Goal: Task Accomplishment & Management: Use online tool/utility

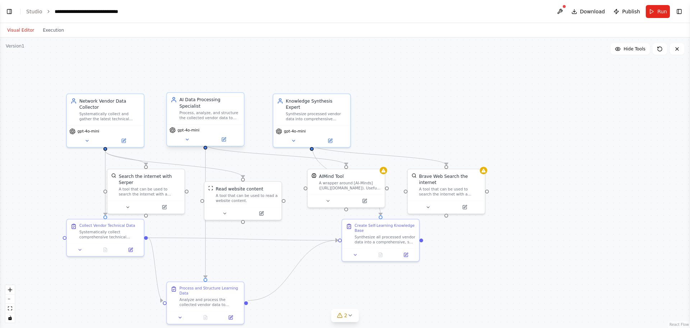
scroll to position [475, 0]
select select "****"
click at [29, 9] on link "Studio" at bounding box center [34, 12] width 16 height 6
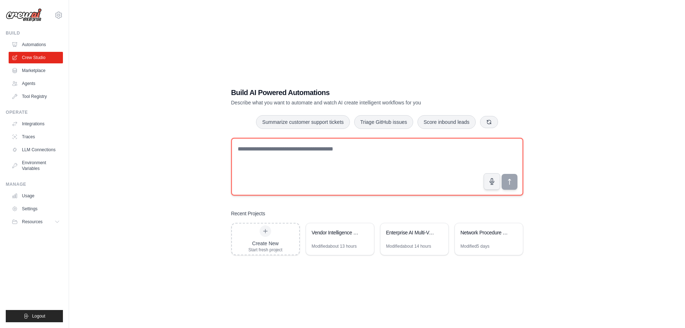
click at [268, 163] on textarea at bounding box center [377, 167] width 292 height 58
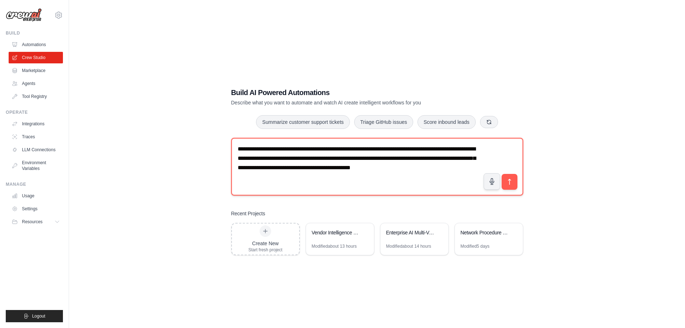
click at [467, 168] on textarea "**********" at bounding box center [377, 167] width 292 height 58
drag, startPoint x: 368, startPoint y: 183, endPoint x: 132, endPoint y: 129, distance: 242.6
click at [132, 129] on div "**********" at bounding box center [377, 171] width 593 height 328
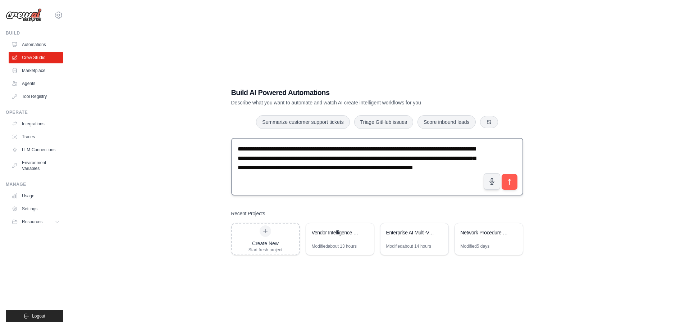
drag, startPoint x: 509, startPoint y: 181, endPoint x: 240, endPoint y: 165, distance: 269.0
click at [252, 180] on div "**********" at bounding box center [377, 168] width 292 height 60
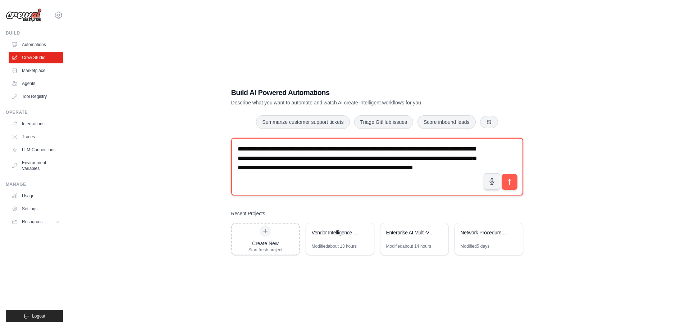
click at [236, 151] on textarea "**********" at bounding box center [377, 167] width 292 height 58
type textarea "**********"
click at [429, 182] on textarea "**********" at bounding box center [377, 167] width 292 height 58
drag, startPoint x: 429, startPoint y: 182, endPoint x: 206, endPoint y: 135, distance: 227.0
click at [206, 135] on div "**********" at bounding box center [377, 171] width 593 height 328
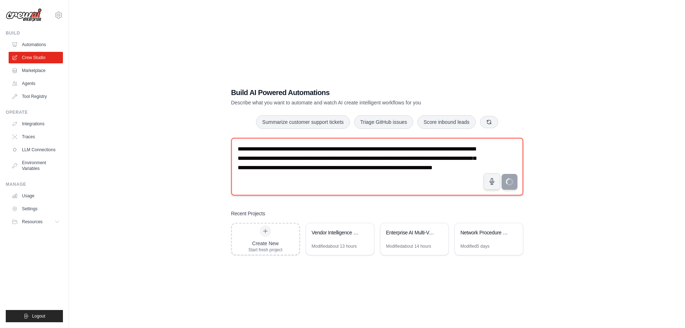
click at [366, 172] on textarea "**********" at bounding box center [377, 167] width 292 height 58
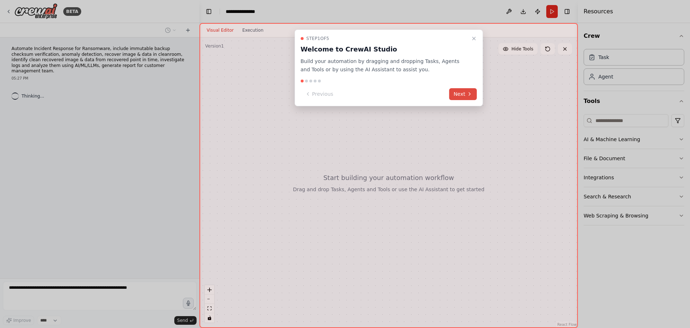
click at [471, 97] on button "Next" at bounding box center [463, 94] width 28 height 12
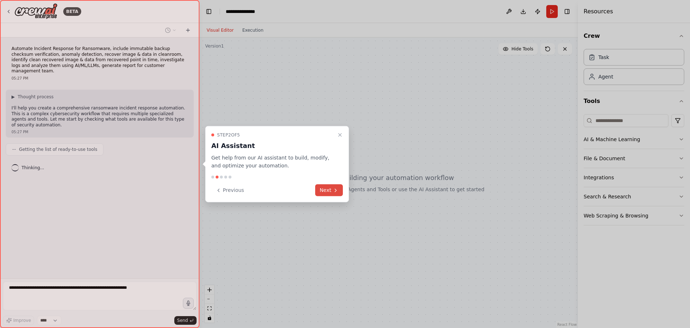
click at [338, 194] on button "Next" at bounding box center [329, 190] width 28 height 12
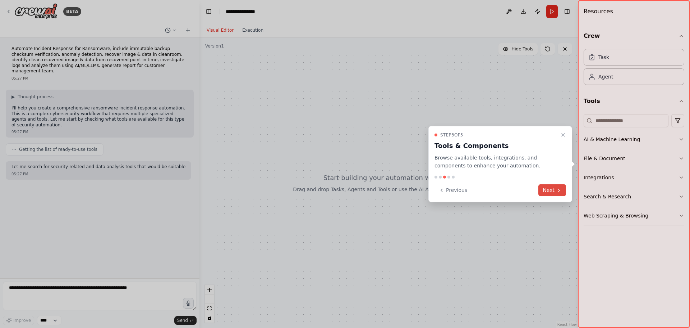
click at [550, 194] on button "Next" at bounding box center [553, 190] width 28 height 12
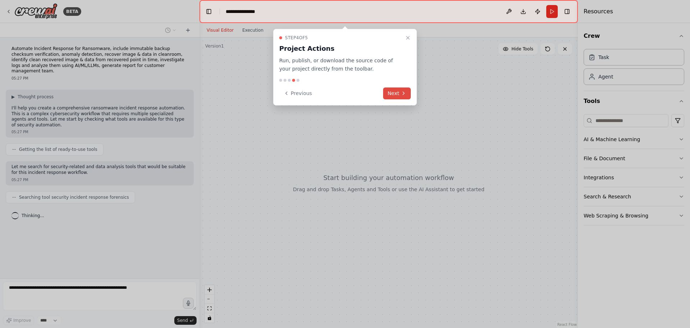
click at [404, 92] on icon at bounding box center [404, 93] width 6 height 6
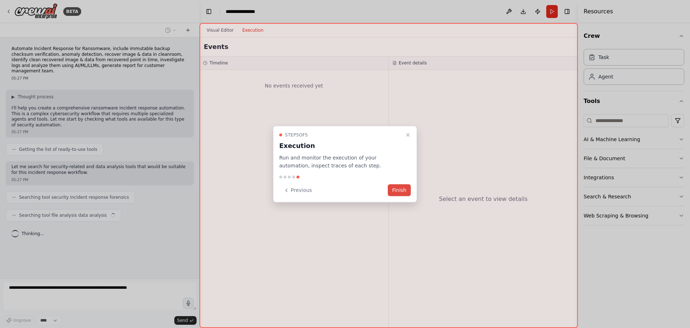
click at [391, 191] on button "Finish" at bounding box center [399, 190] width 23 height 12
click at [398, 190] on button "Finish" at bounding box center [399, 190] width 23 height 12
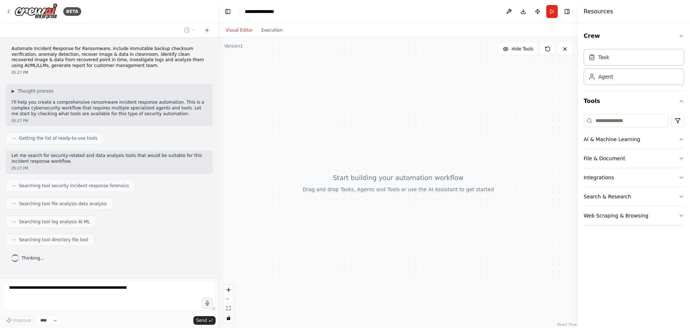
drag, startPoint x: 198, startPoint y: 179, endPoint x: 219, endPoint y: 182, distance: 20.3
click at [219, 182] on div "**********" at bounding box center [345, 164] width 690 height 328
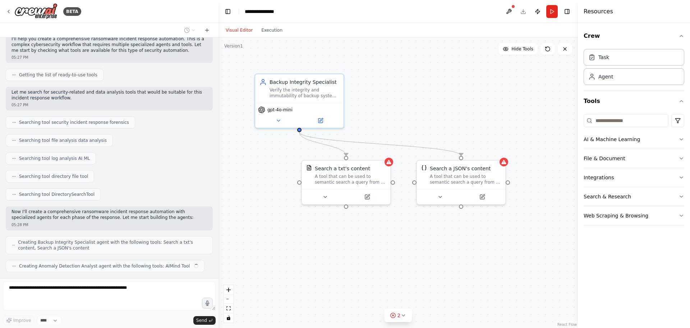
scroll to position [81, 0]
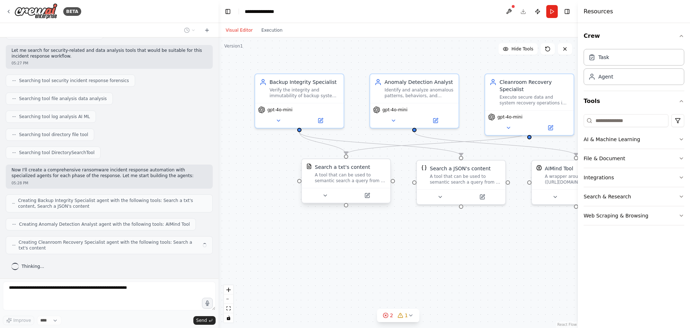
drag, startPoint x: 338, startPoint y: 182, endPoint x: 279, endPoint y: 206, distance: 63.5
click at [279, 206] on div ".deletable-edge-delete-btn { width: 20px; height: 20px; border: 0px solid #ffff…" at bounding box center [399, 182] width 360 height 290
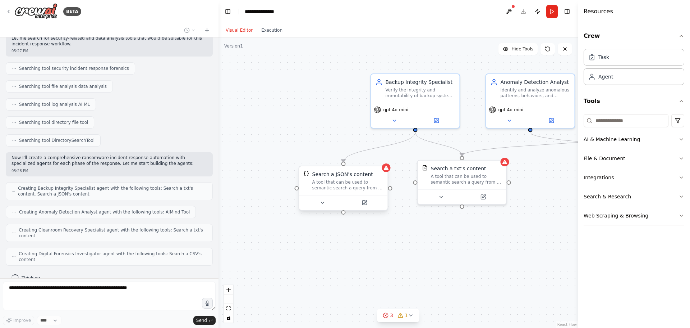
scroll to position [135, 0]
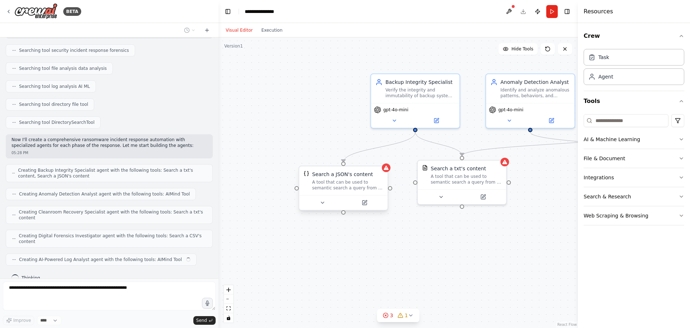
drag, startPoint x: 455, startPoint y: 178, endPoint x: 334, endPoint y: 187, distance: 121.5
click at [334, 187] on div ".deletable-edge-delete-btn { width: 20px; height: 20px; border: 0px solid #ffff…" at bounding box center [399, 182] width 360 height 290
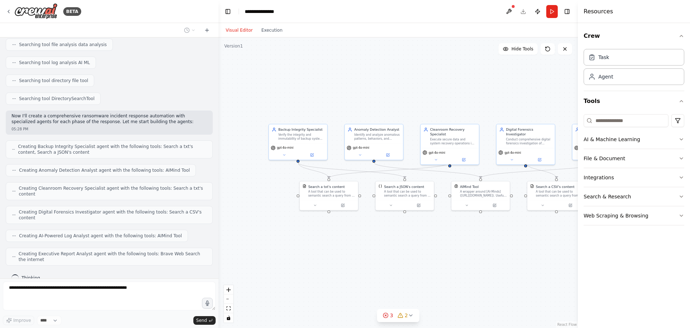
scroll to position [153, 0]
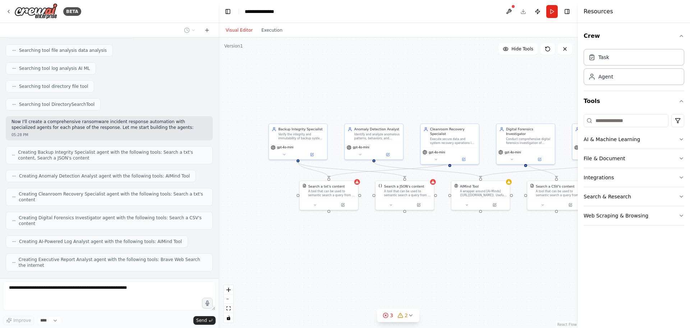
drag, startPoint x: 326, startPoint y: 280, endPoint x: 212, endPoint y: 265, distance: 114.3
click at [212, 265] on div "BETA Automate Incident Response for Ransomware, include immutable backup checks…" at bounding box center [345, 164] width 690 height 328
drag, startPoint x: 320, startPoint y: 197, endPoint x: 281, endPoint y: 221, distance: 45.5
click at [281, 221] on div "Search a txt's content A tool that can be used to semantic search a query from …" at bounding box center [289, 212] width 58 height 19
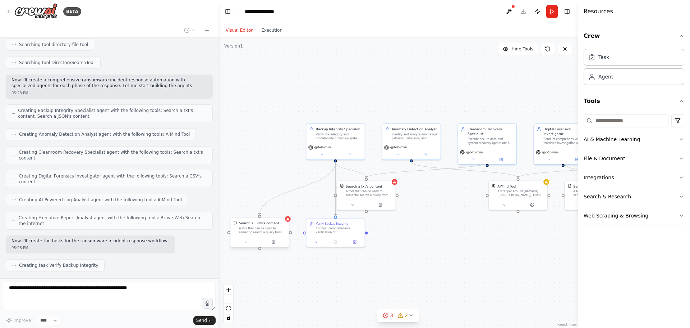
drag, startPoint x: 404, startPoint y: 196, endPoint x: 258, endPoint y: 233, distance: 150.6
click at [258, 233] on div "A tool that can be used to semantic search a query from a JSON's content." at bounding box center [262, 230] width 47 height 8
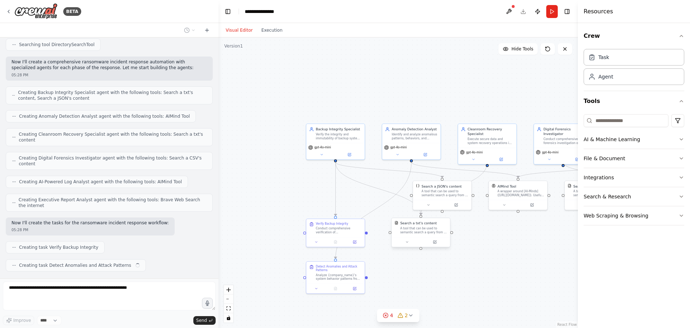
drag, startPoint x: 379, startPoint y: 199, endPoint x: 436, endPoint y: 238, distance: 69.3
click at [436, 238] on div at bounding box center [421, 242] width 58 height 10
click at [444, 281] on div ".deletable-edge-delete-btn { width: 20px; height: 20px; border: 0px solid #ffff…" at bounding box center [399, 182] width 360 height 290
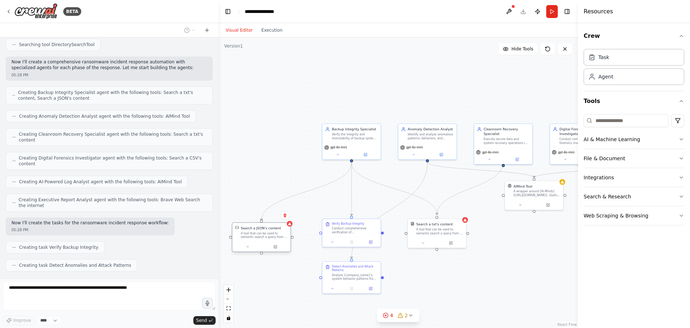
drag, startPoint x: 439, startPoint y: 192, endPoint x: 257, endPoint y: 238, distance: 187.1
click at [257, 238] on div "A tool that can be used to semantic search a query from a JSON's content." at bounding box center [264, 235] width 47 height 8
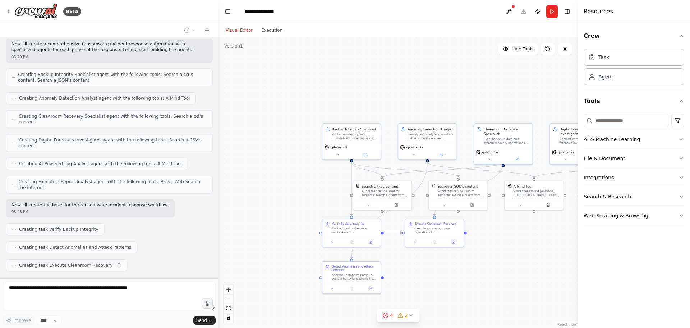
click at [413, 297] on div ".deletable-edge-delete-btn { width: 20px; height: 20px; border: 0px solid #ffff…" at bounding box center [399, 182] width 360 height 290
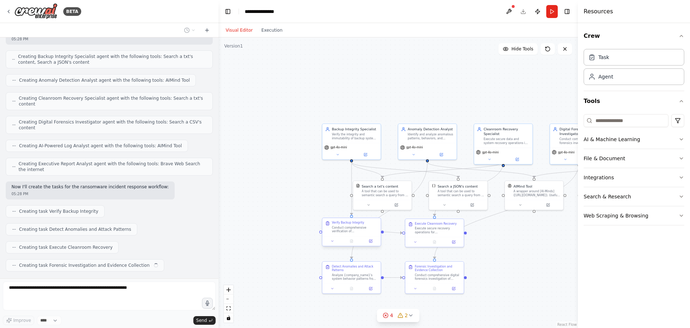
drag, startPoint x: 351, startPoint y: 233, endPoint x: 320, endPoint y: 234, distance: 30.6
click at [320, 234] on div ".deletable-edge-delete-btn { width: 20px; height: 20px; border: 0px solid #ffff…" at bounding box center [399, 182] width 360 height 290
drag, startPoint x: 320, startPoint y: 234, endPoint x: 300, endPoint y: 221, distance: 24.0
click at [300, 221] on div "Verify Backup Integrity Conduct comprehensive verification of {company_name}'s …" at bounding box center [304, 217] width 58 height 18
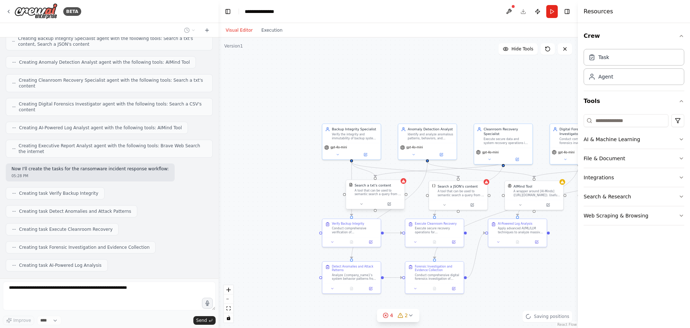
drag, startPoint x: 366, startPoint y: 197, endPoint x: 357, endPoint y: 200, distance: 9.7
click at [357, 200] on div "Search a txt's content A tool that can be used to semantic search a query from …" at bounding box center [375, 193] width 59 height 29
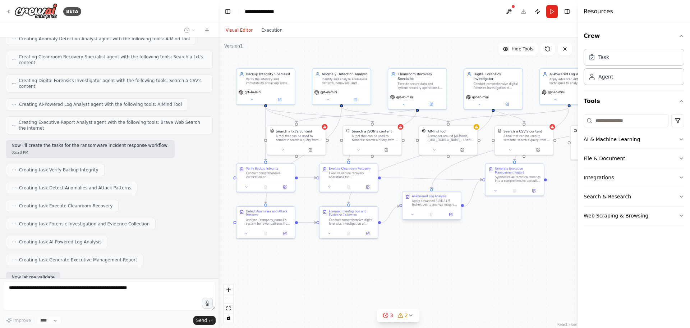
scroll to position [327, 0]
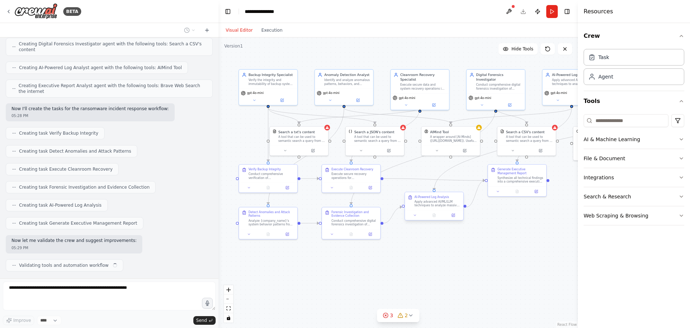
drag, startPoint x: 511, startPoint y: 261, endPoint x: 427, endPoint y: 207, distance: 99.5
click at [427, 207] on div ".deletable-edge-delete-btn { width: 20px; height: 20px; border: 0px solid #ffff…" at bounding box center [399, 182] width 360 height 290
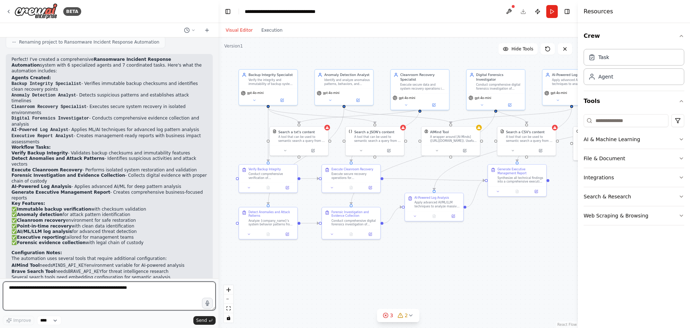
scroll to position [520, 0]
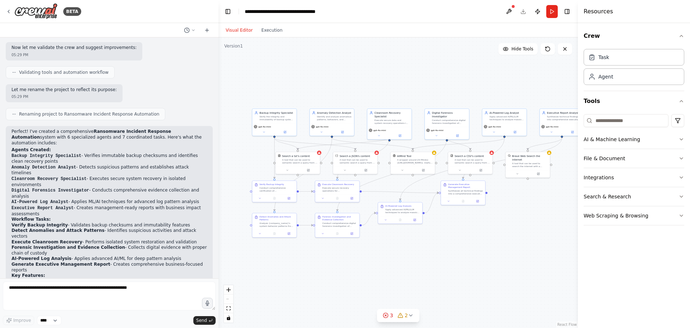
drag, startPoint x: 489, startPoint y: 262, endPoint x: 451, endPoint y: 258, distance: 38.7
click at [451, 258] on div ".deletable-edge-delete-btn { width: 20px; height: 20px; border: 0px solid #ffff…" at bounding box center [399, 182] width 360 height 290
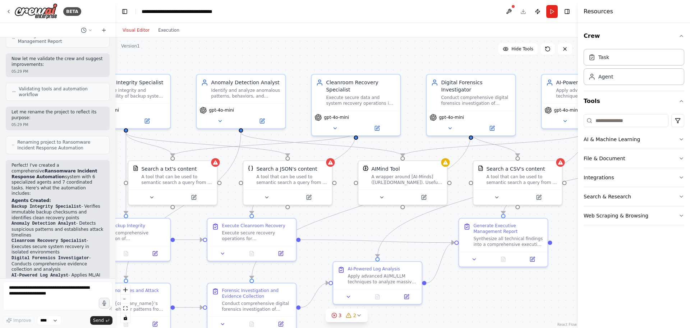
scroll to position [827, 0]
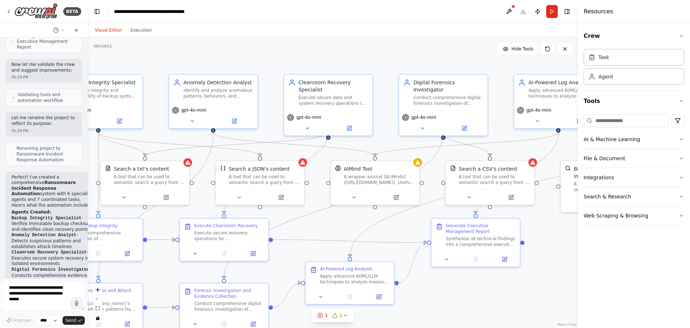
drag, startPoint x: 216, startPoint y: 183, endPoint x: 88, endPoint y: 189, distance: 128.8
click at [88, 189] on div "BETA Automate Incident Response for Ransomware, include immutable backup checks…" at bounding box center [345, 164] width 690 height 328
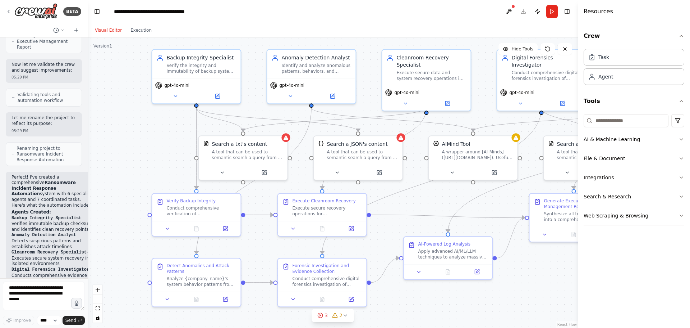
drag, startPoint x: 195, startPoint y: 206, endPoint x: 293, endPoint y: 182, distance: 101.2
click at [293, 182] on div ".deletable-edge-delete-btn { width: 20px; height: 20px; border: 0px solid #ffff…" at bounding box center [333, 182] width 490 height 290
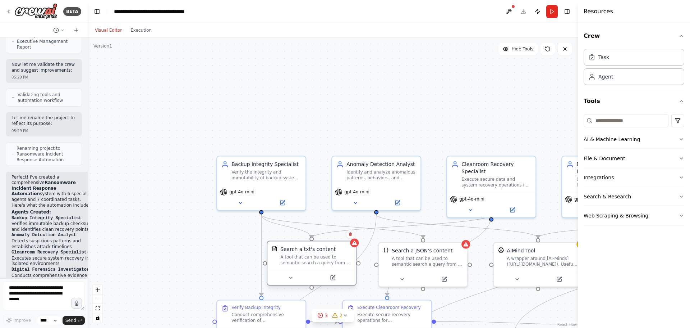
drag, startPoint x: 232, startPoint y: 162, endPoint x: 292, endPoint y: 270, distance: 123.6
click at [292, 270] on div "Search a txt's content A tool that can be used to semantic search a query from …" at bounding box center [312, 262] width 90 height 45
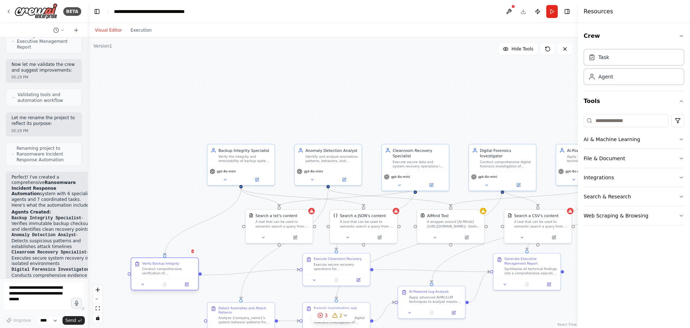
drag, startPoint x: 233, startPoint y: 270, endPoint x: 155, endPoint y: 276, distance: 78.6
click at [155, 276] on div "Verify Backup Integrity Conduct comprehensive verification of {company_name}'s …" at bounding box center [164, 267] width 67 height 21
drag, startPoint x: 274, startPoint y: 230, endPoint x: 269, endPoint y: 241, distance: 12.4
click at [269, 241] on div "Search a txt's content A tool that can be used to semantic search a query from …" at bounding box center [274, 236] width 68 height 34
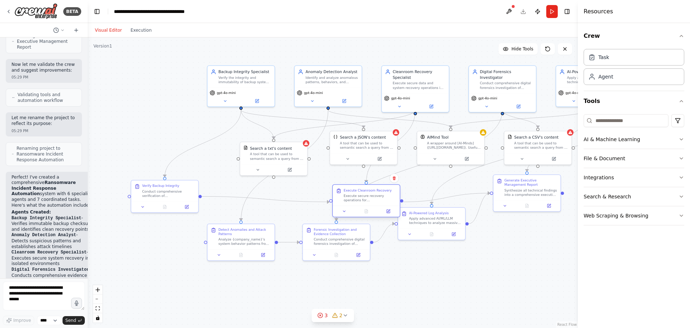
drag, startPoint x: 320, startPoint y: 271, endPoint x: 352, endPoint y: 202, distance: 75.6
click at [352, 202] on div "Execute Cleanroom Recovery Execute secure recovery operations for {company_name…" at bounding box center [366, 194] width 67 height 21
drag, startPoint x: 276, startPoint y: 154, endPoint x: 308, endPoint y: 168, distance: 35.5
click at [308, 168] on div "A tool that can be used to semantic search a query from a txt's content." at bounding box center [310, 166] width 54 height 9
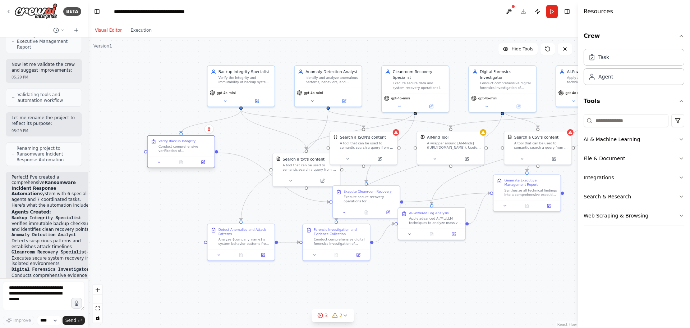
drag, startPoint x: 167, startPoint y: 198, endPoint x: 182, endPoint y: 156, distance: 44.4
click at [182, 156] on div "Verify Backup Integrity Conduct comprehensive verification of {company_name}'s …" at bounding box center [181, 151] width 68 height 33
click at [295, 288] on div ".deletable-edge-delete-btn { width: 20px; height: 20px; border: 0px solid #ffff…" at bounding box center [333, 182] width 490 height 290
drag, startPoint x: 312, startPoint y: 167, endPoint x: 287, endPoint y: 160, distance: 26.1
click at [287, 160] on div "A tool that can be used to semantic search a query from a txt's content." at bounding box center [288, 160] width 54 height 9
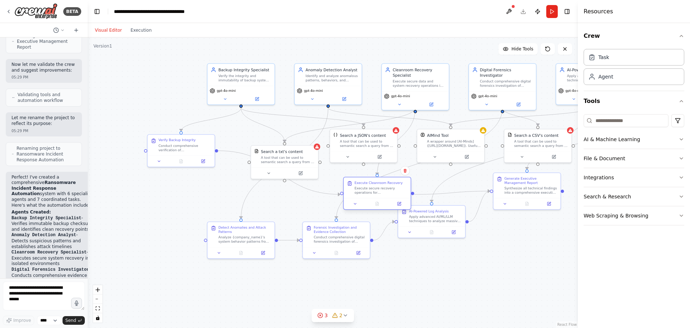
drag, startPoint x: 374, startPoint y: 205, endPoint x: 384, endPoint y: 197, distance: 12.9
click at [384, 197] on div "Execute Cleanroom Recovery Execute secure recovery operations for {company_name…" at bounding box center [377, 187] width 67 height 21
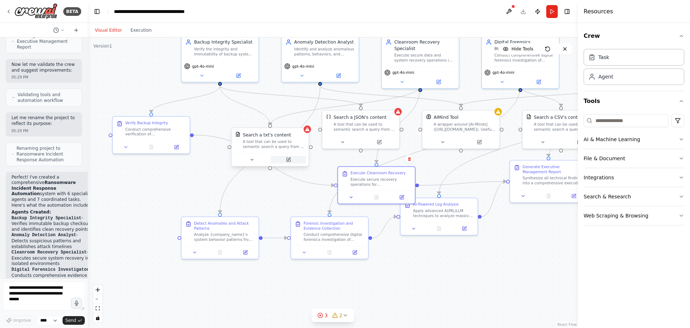
click at [288, 162] on icon at bounding box center [288, 159] width 5 height 5
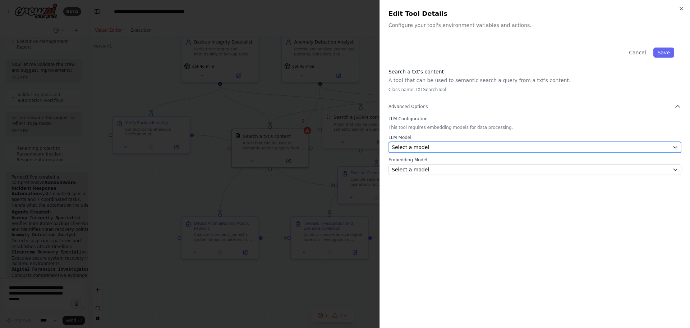
click at [475, 147] on div "Select a model" at bounding box center [531, 146] width 278 height 7
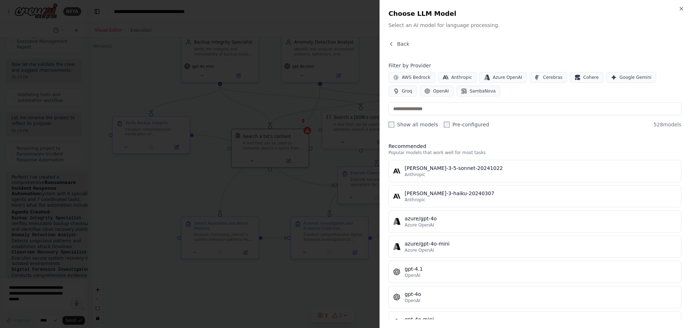
click at [295, 192] on div at bounding box center [345, 164] width 690 height 328
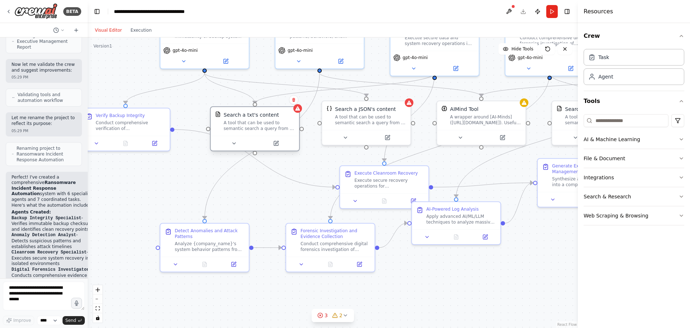
drag, startPoint x: 268, startPoint y: 145, endPoint x: 264, endPoint y: 128, distance: 17.4
click at [264, 128] on div "A tool that can be used to semantic search a query from a txt's content." at bounding box center [259, 126] width 71 height 12
drag, startPoint x: 368, startPoint y: 184, endPoint x: 356, endPoint y: 190, distance: 13.3
click at [356, 190] on div "Execute secure recovery operations for {company_name} in an isolated cleanroom …" at bounding box center [375, 189] width 70 height 12
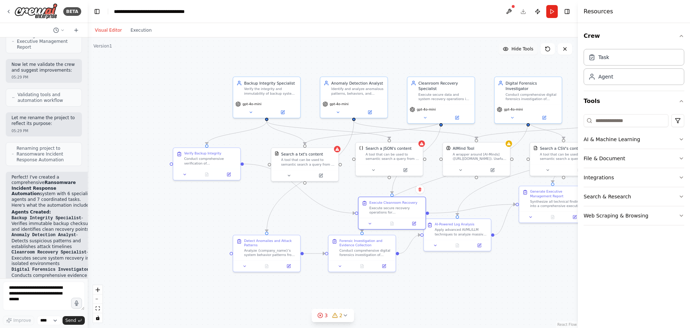
click at [519, 50] on span "Hide Tools" at bounding box center [523, 49] width 22 height 6
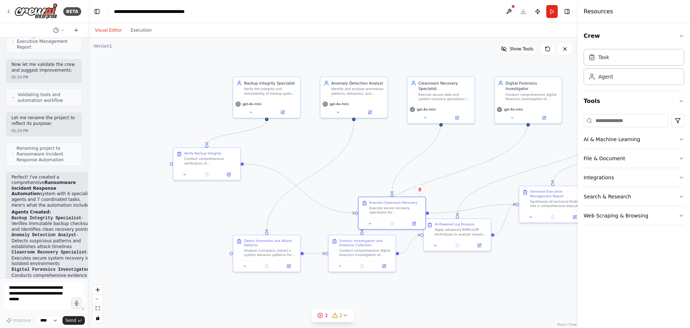
click at [519, 50] on span "Show Tools" at bounding box center [522, 49] width 24 height 6
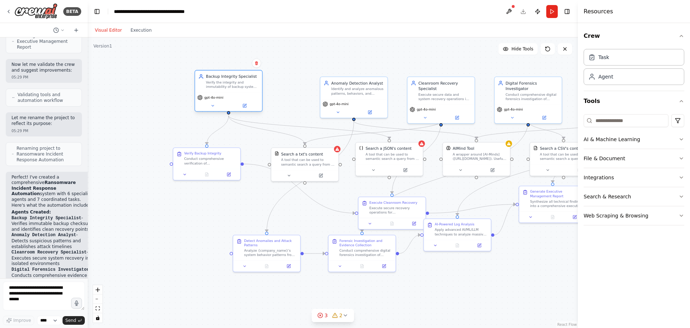
drag, startPoint x: 261, startPoint y: 100, endPoint x: 221, endPoint y: 97, distance: 39.3
click at [221, 97] on div "gpt-4o-mini" at bounding box center [228, 97] width 63 height 5
drag, startPoint x: 197, startPoint y: 160, endPoint x: 141, endPoint y: 171, distance: 56.5
click at [141, 171] on div "Conduct comprehensive verification of {company_name}'s immutable backup systems…" at bounding box center [156, 170] width 53 height 9
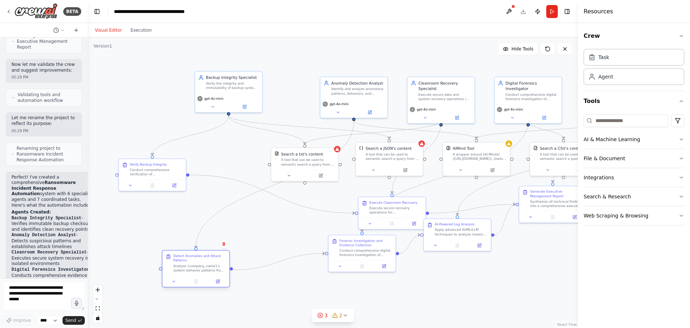
drag, startPoint x: 253, startPoint y: 244, endPoint x: 183, endPoint y: 261, distance: 72.3
click at [183, 261] on div "Detect Anomalies and Attack Patterns" at bounding box center [199, 257] width 53 height 9
click at [178, 184] on button at bounding box center [174, 184] width 19 height 6
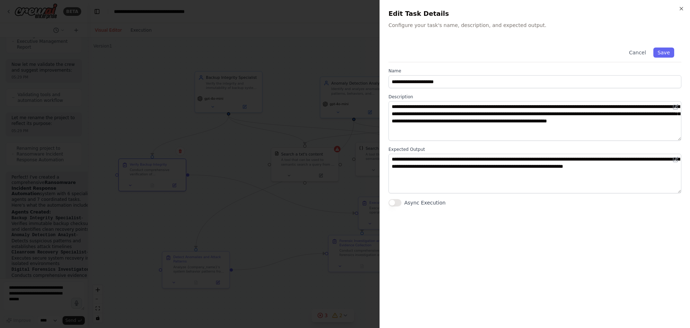
click at [208, 216] on div at bounding box center [345, 164] width 690 height 328
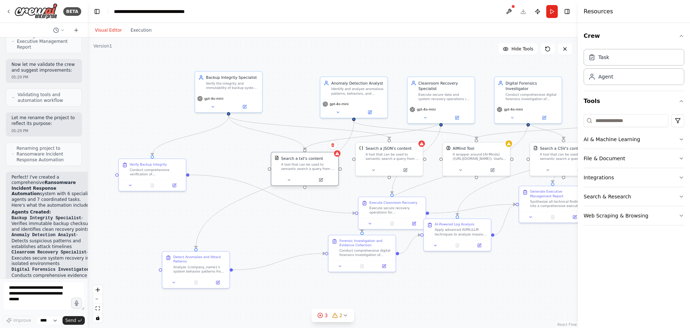
drag, startPoint x: 298, startPoint y: 166, endPoint x: 298, endPoint y: 172, distance: 5.8
click at [298, 172] on div "Search a txt's content A tool that can be used to semantic search a query from …" at bounding box center [304, 163] width 67 height 22
click at [321, 178] on icon at bounding box center [320, 179] width 3 height 3
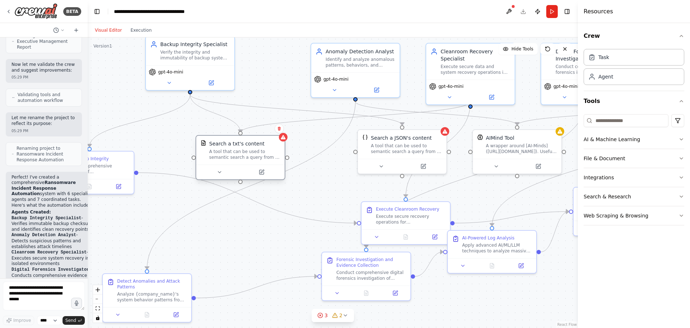
drag, startPoint x: 302, startPoint y: 160, endPoint x: 248, endPoint y: 152, distance: 54.0
click at [248, 152] on div "A tool that can be used to semantic search a query from a txt's content." at bounding box center [244, 154] width 71 height 12
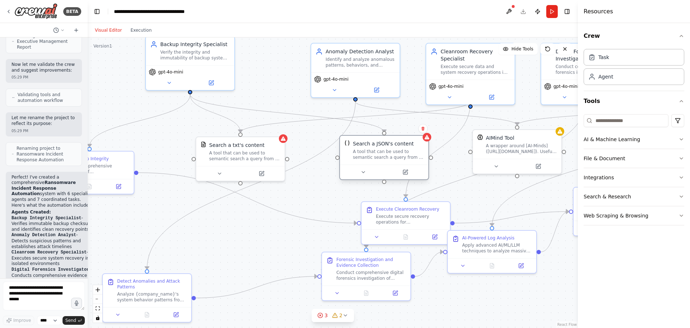
drag, startPoint x: 410, startPoint y: 148, endPoint x: 390, endPoint y: 156, distance: 21.4
click at [390, 156] on div "A tool that can be used to semantic search a query from a JSON's content." at bounding box center [388, 154] width 71 height 12
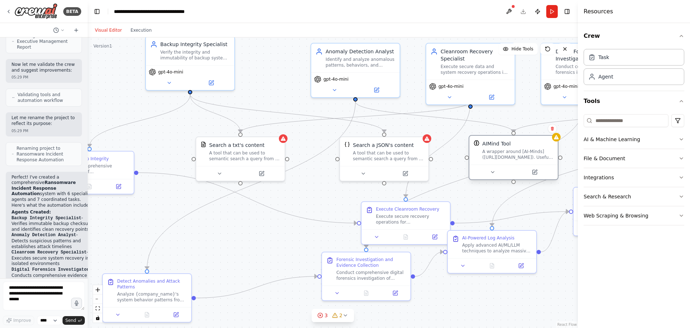
drag, startPoint x: 507, startPoint y: 152, endPoint x: 504, endPoint y: 156, distance: 5.3
click at [504, 156] on div "A wrapper around [AI-Minds](https://mindsdb.com/minds). Useful for when you nee…" at bounding box center [517, 154] width 71 height 12
click at [382, 92] on button at bounding box center [376, 88] width 41 height 9
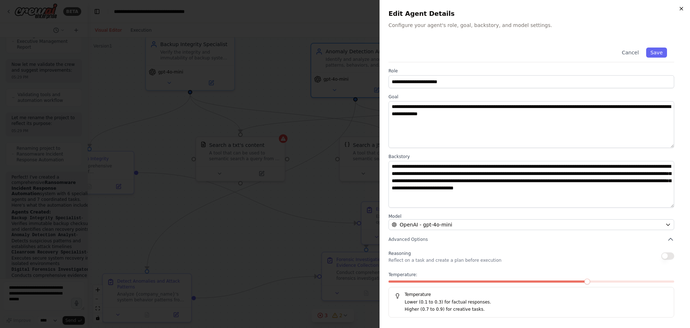
click at [683, 6] on icon "button" at bounding box center [682, 9] width 6 height 6
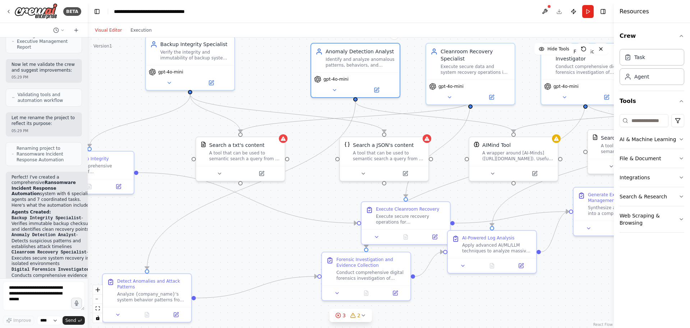
drag, startPoint x: 578, startPoint y: 242, endPoint x: 652, endPoint y: 242, distance: 73.7
click at [652, 242] on div "Resources Crew Task Agent Tools AI & Machine Learning File & Document Integrati…" at bounding box center [652, 164] width 76 height 328
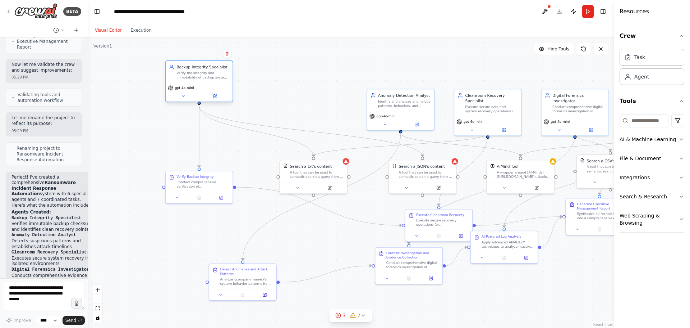
drag, startPoint x: 269, startPoint y: 99, endPoint x: 191, endPoint y: 75, distance: 81.8
click at [191, 75] on div "Verify the integrity and immutability of backup systems by conducting comprehen…" at bounding box center [203, 75] width 53 height 9
drag, startPoint x: 184, startPoint y: 75, endPoint x: 156, endPoint y: 89, distance: 31.7
click at [156, 89] on div "Verify the integrity and immutability of backup systems by conducting comprehen…" at bounding box center [175, 91] width 53 height 9
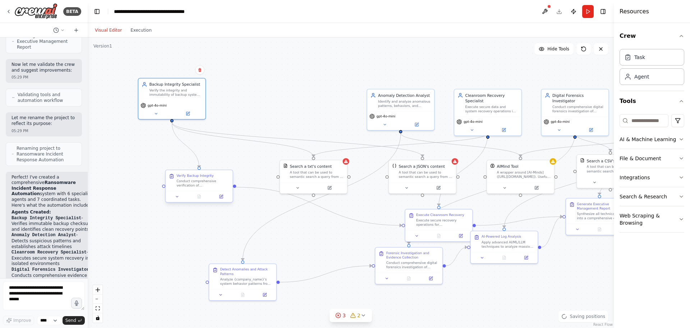
click at [161, 189] on div ".deletable-edge-delete-btn { width: 20px; height: 20px; border: 0px solid #ffff…" at bounding box center [351, 182] width 526 height 290
drag, startPoint x: 193, startPoint y: 184, endPoint x: 166, endPoint y: 170, distance: 31.2
click at [166, 170] on div "Conduct comprehensive verification of {company_name}'s immutable backup systems…" at bounding box center [175, 166] width 53 height 9
drag, startPoint x: 321, startPoint y: 182, endPoint x: 296, endPoint y: 183, distance: 25.2
click at [296, 183] on div at bounding box center [291, 186] width 67 height 11
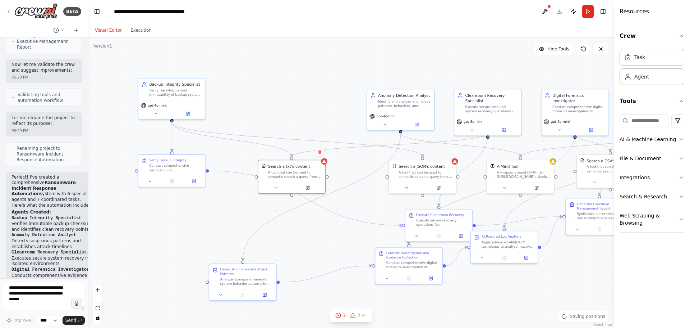
click at [207, 172] on div ".deletable-edge-delete-btn { width: 20px; height: 20px; border: 0px solid #ffff…" at bounding box center [351, 182] width 526 height 290
drag, startPoint x: 210, startPoint y: 171, endPoint x: 171, endPoint y: 188, distance: 42.0
click at [171, 188] on div ".deletable-edge-delete-btn { width: 20px; height: 20px; border: 0px solid #ffff…" at bounding box center [351, 182] width 526 height 290
click at [237, 210] on div ".deletable-edge-delete-btn { width: 20px; height: 20px; border: 0px solid #ffff…" at bounding box center [351, 182] width 526 height 290
click at [58, 297] on textarea at bounding box center [44, 295] width 82 height 29
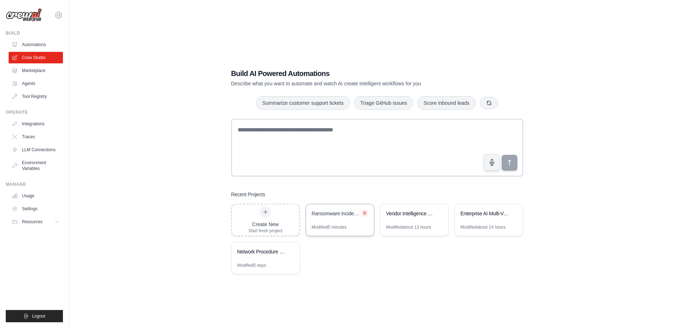
click at [365, 212] on icon at bounding box center [364, 212] width 3 height 3
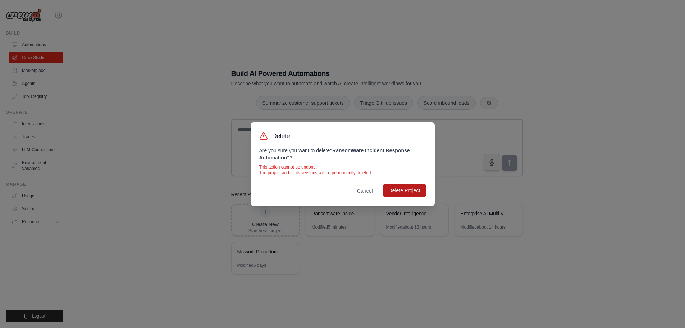
click at [399, 187] on button "Delete Project" at bounding box center [404, 190] width 43 height 13
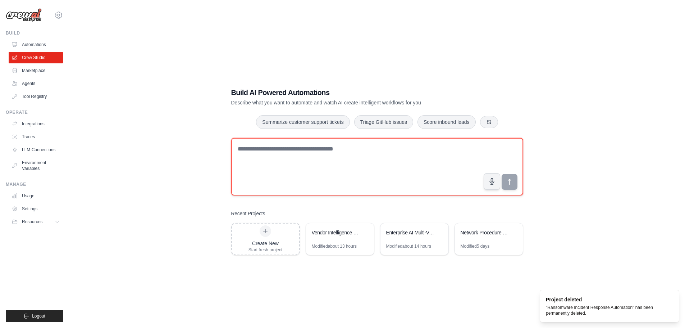
click at [297, 159] on textarea at bounding box center [377, 167] width 292 height 58
paste textarea "**********"
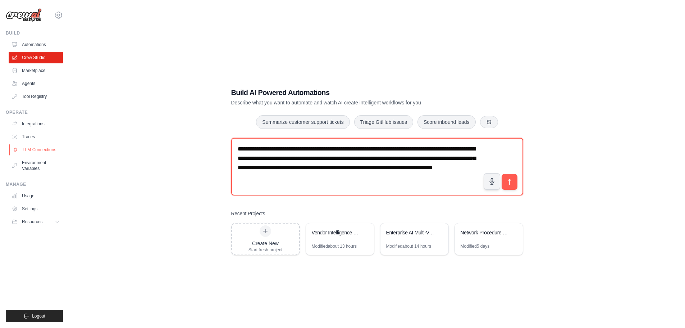
type textarea "**********"
